Goal: Information Seeking & Learning: Learn about a topic

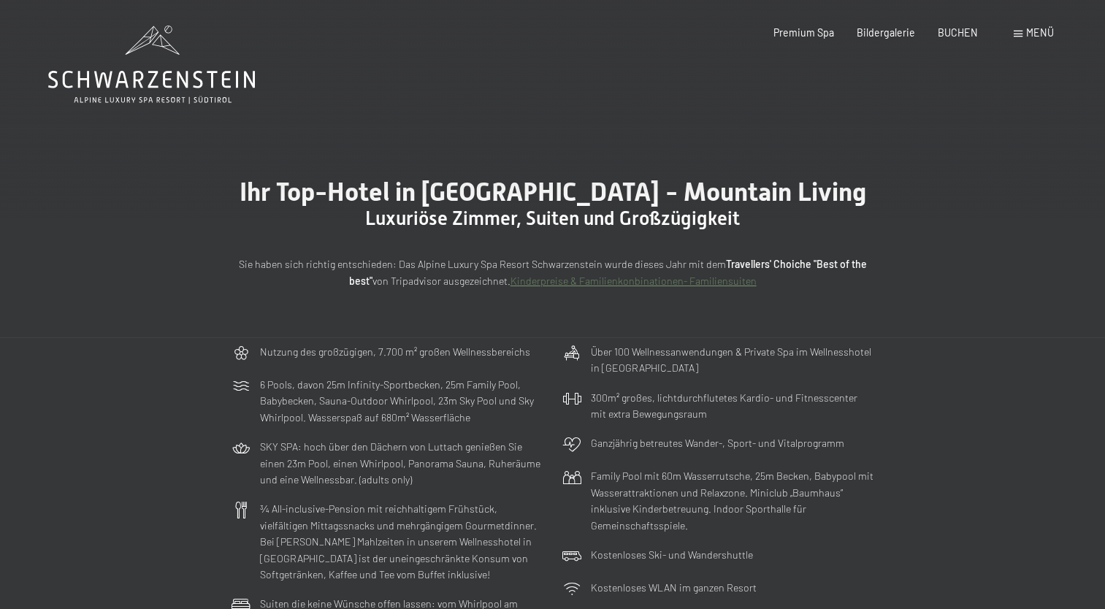
click at [155, 77] on icon at bounding box center [151, 80] width 207 height 18
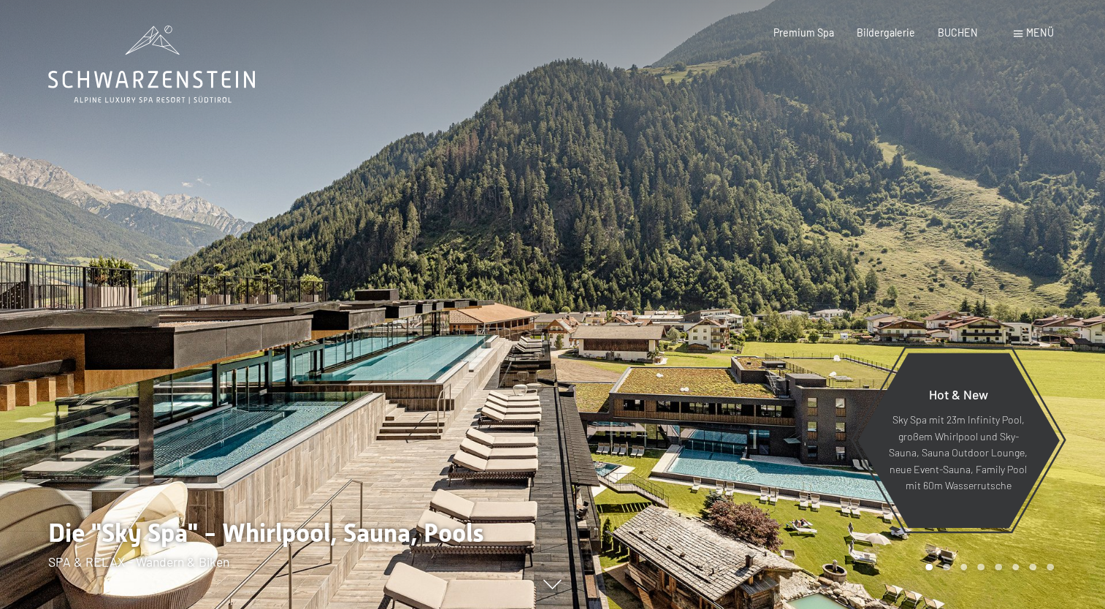
click at [1030, 34] on span "Menü" at bounding box center [1040, 32] width 28 height 12
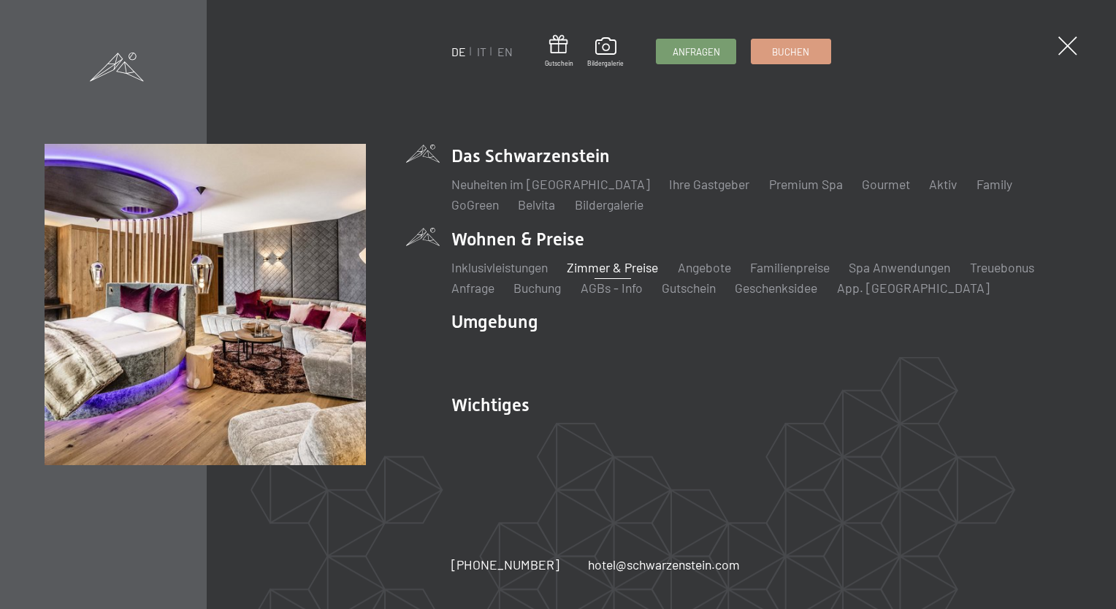
click at [592, 264] on link "Zimmer & Preise" at bounding box center [612, 267] width 91 height 16
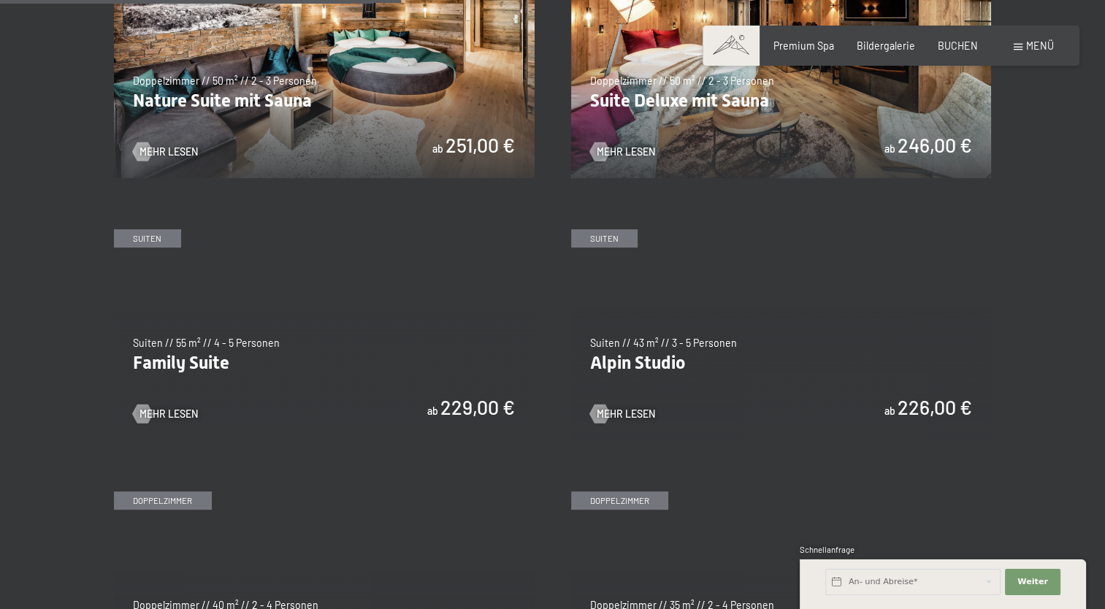
scroll to position [1466, 0]
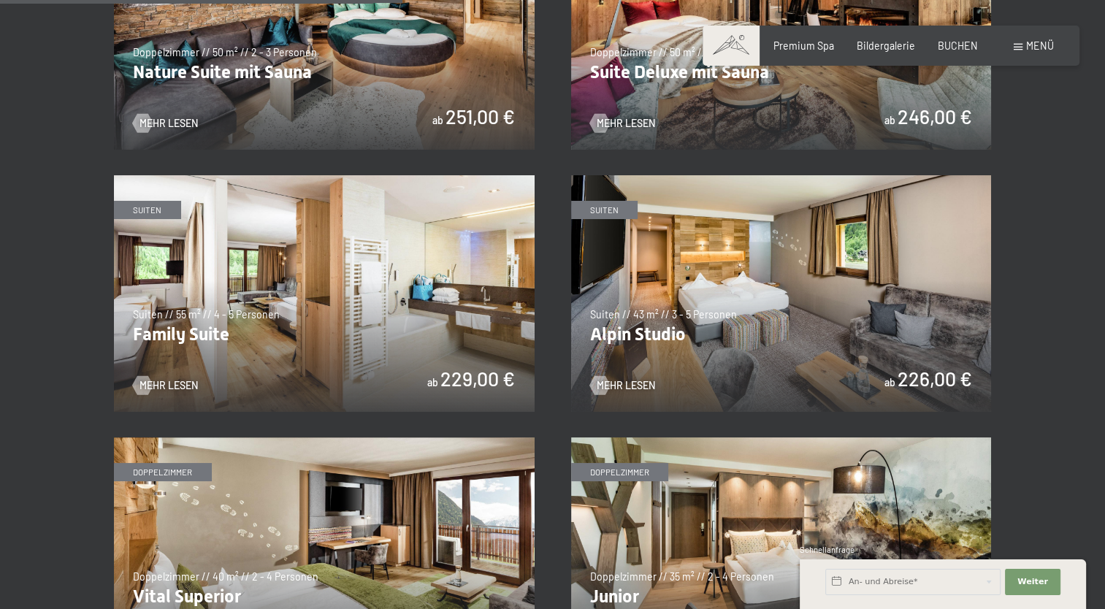
click at [172, 352] on img at bounding box center [324, 293] width 421 height 237
click at [202, 331] on img at bounding box center [324, 293] width 421 height 237
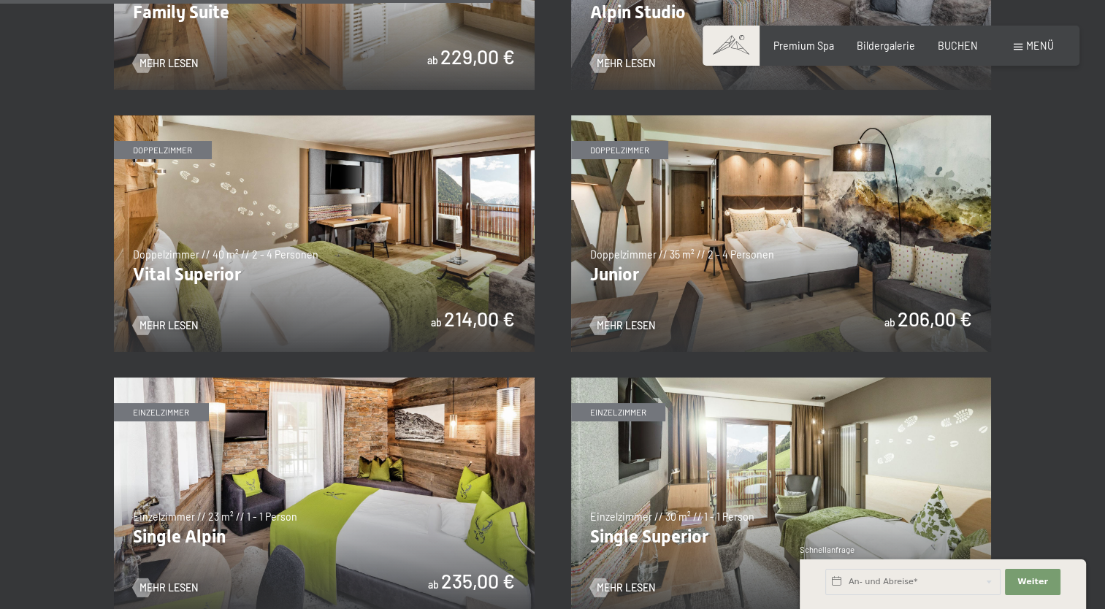
scroll to position [1773, 0]
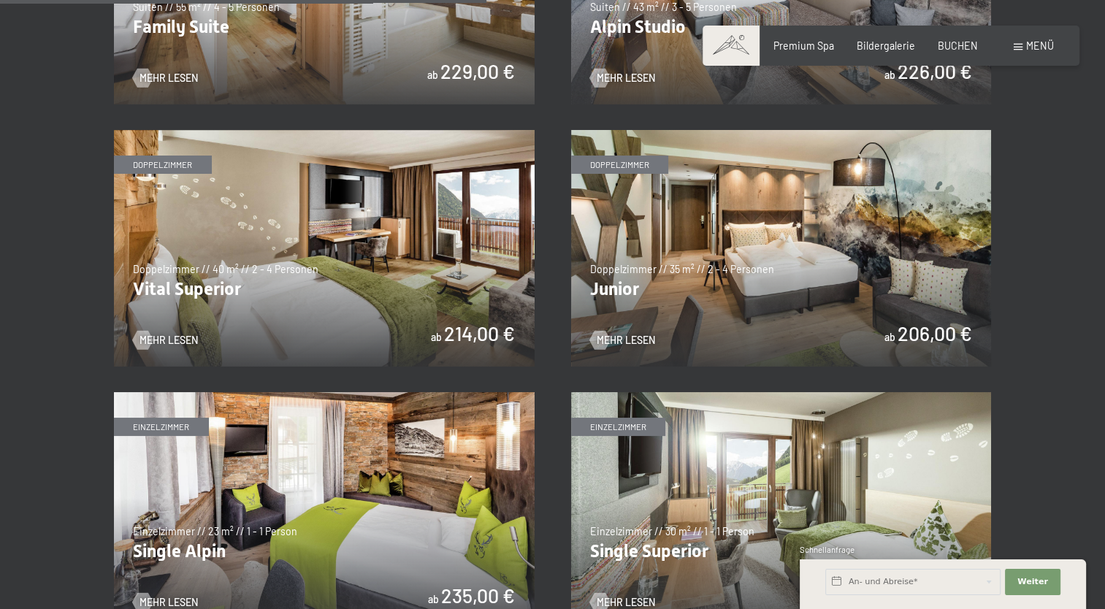
click at [359, 224] on img at bounding box center [324, 248] width 421 height 237
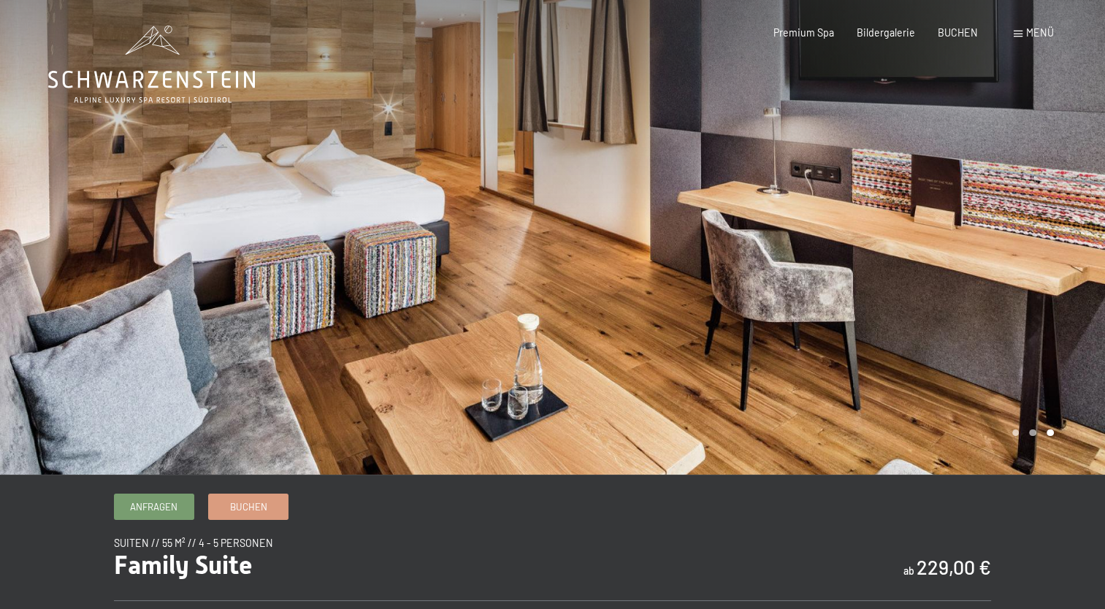
click at [1072, 223] on div at bounding box center [829, 237] width 553 height 475
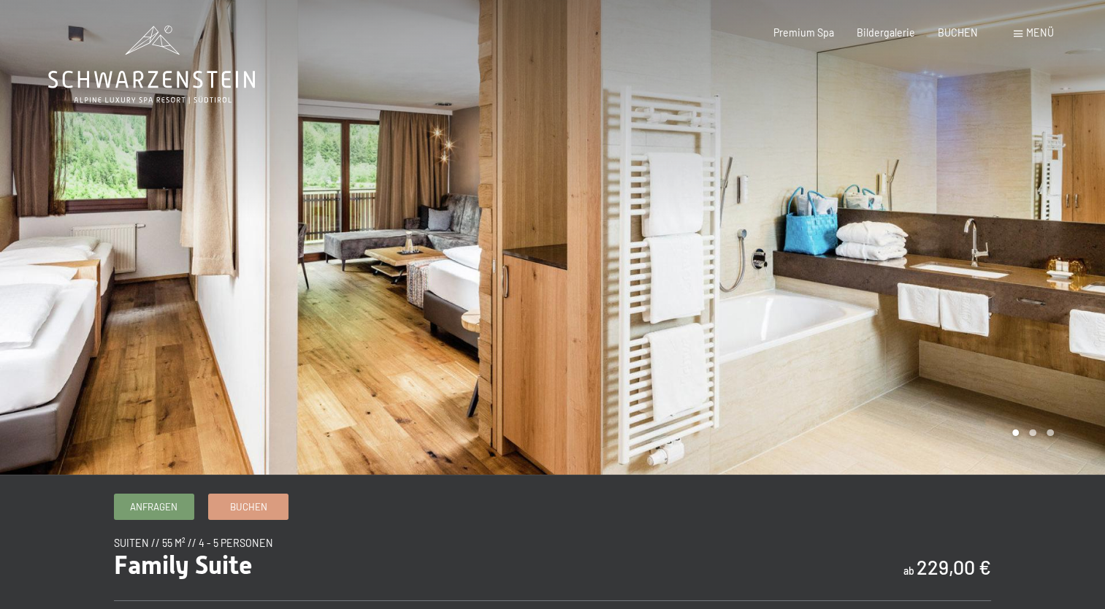
click at [1072, 223] on div at bounding box center [829, 237] width 553 height 475
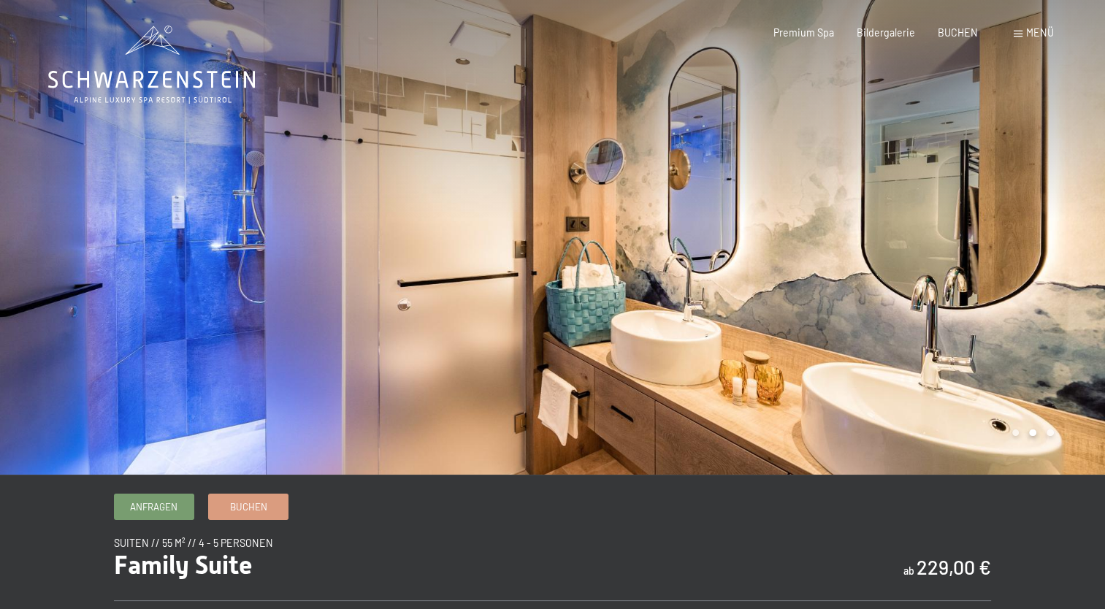
click at [1072, 223] on div at bounding box center [829, 237] width 553 height 475
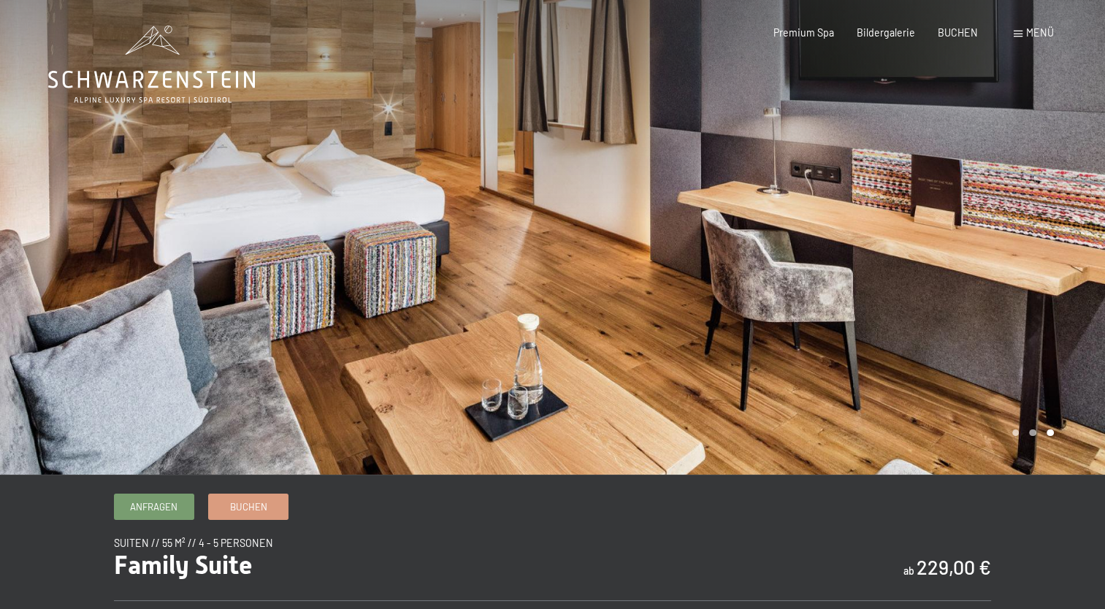
click at [1072, 223] on div at bounding box center [829, 237] width 553 height 475
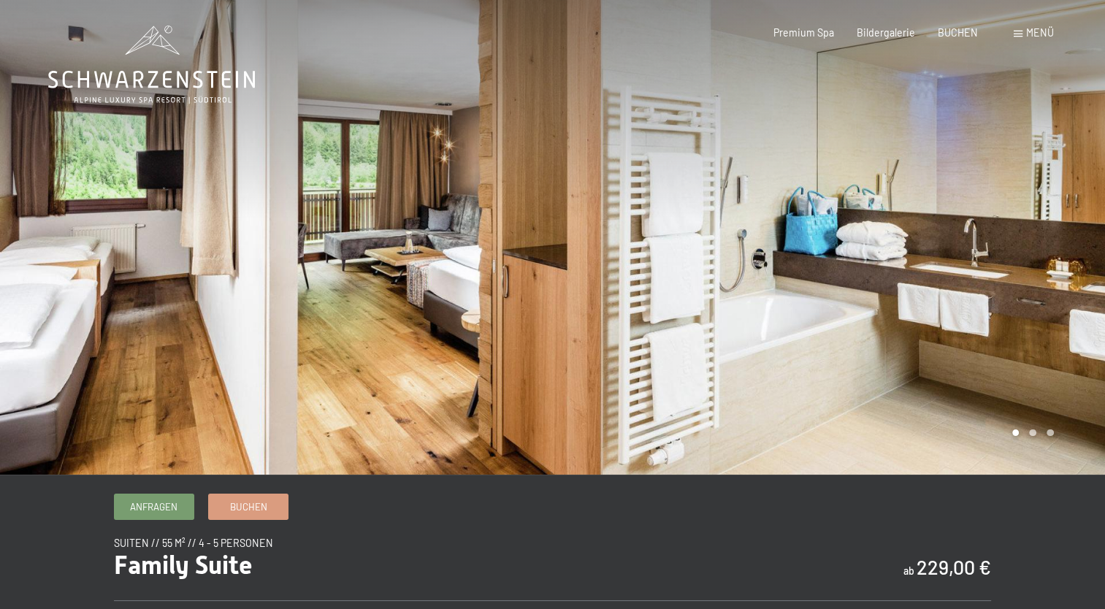
click at [1073, 233] on div at bounding box center [829, 237] width 553 height 475
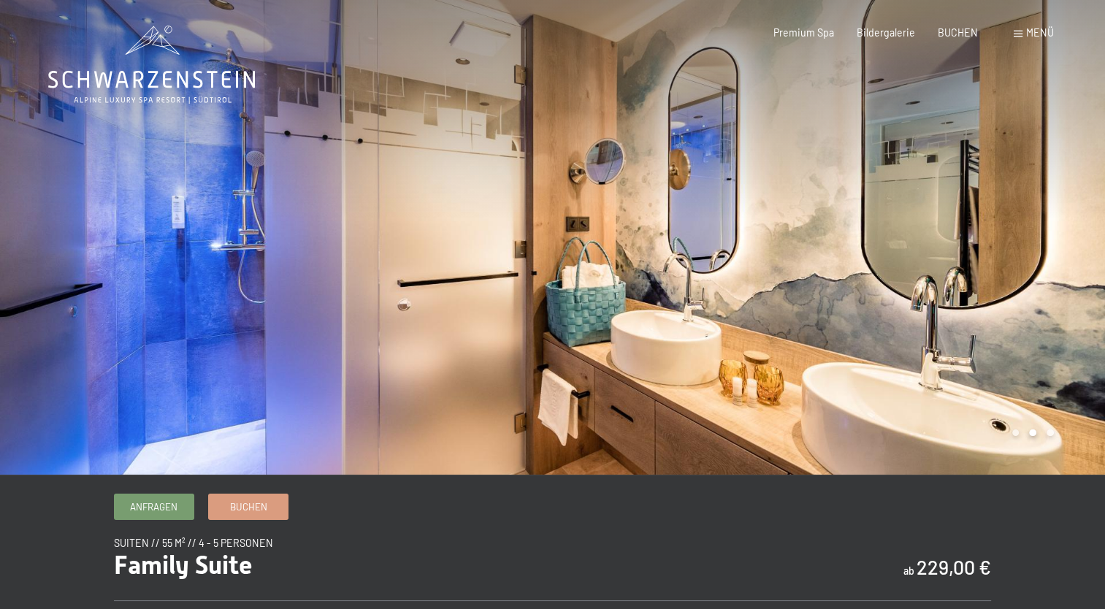
click at [1073, 233] on div at bounding box center [829, 237] width 553 height 475
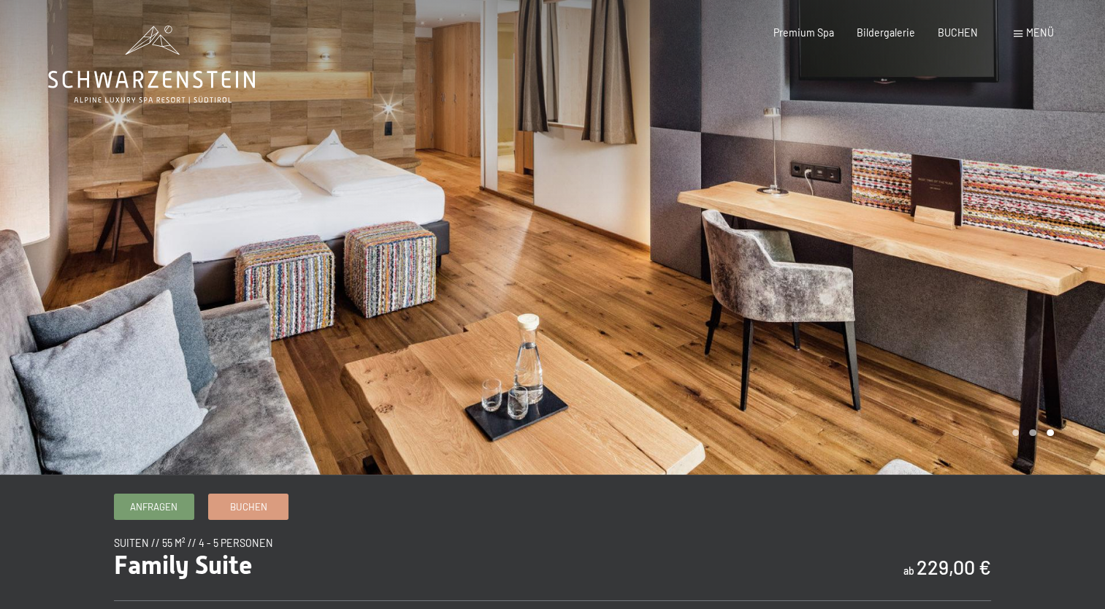
click at [1073, 233] on div at bounding box center [829, 237] width 553 height 475
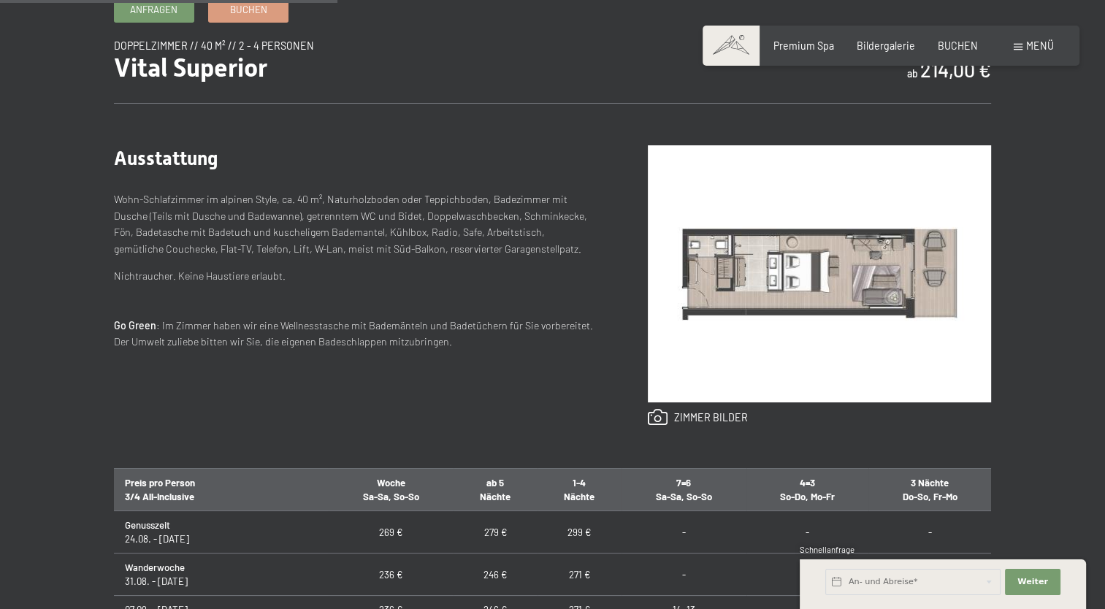
scroll to position [511, 0]
